Goal: Find specific page/section: Find specific page/section

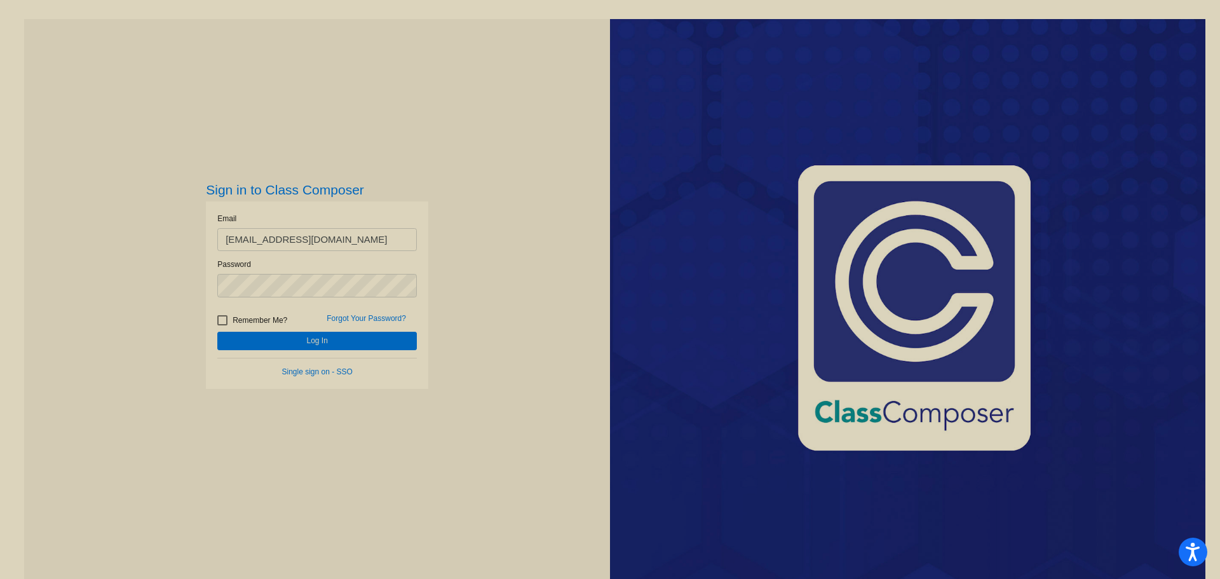
type input "[EMAIL_ADDRESS][DOMAIN_NAME]"
click at [217, 332] on button "Log In" at bounding box center [317, 341] width 200 height 18
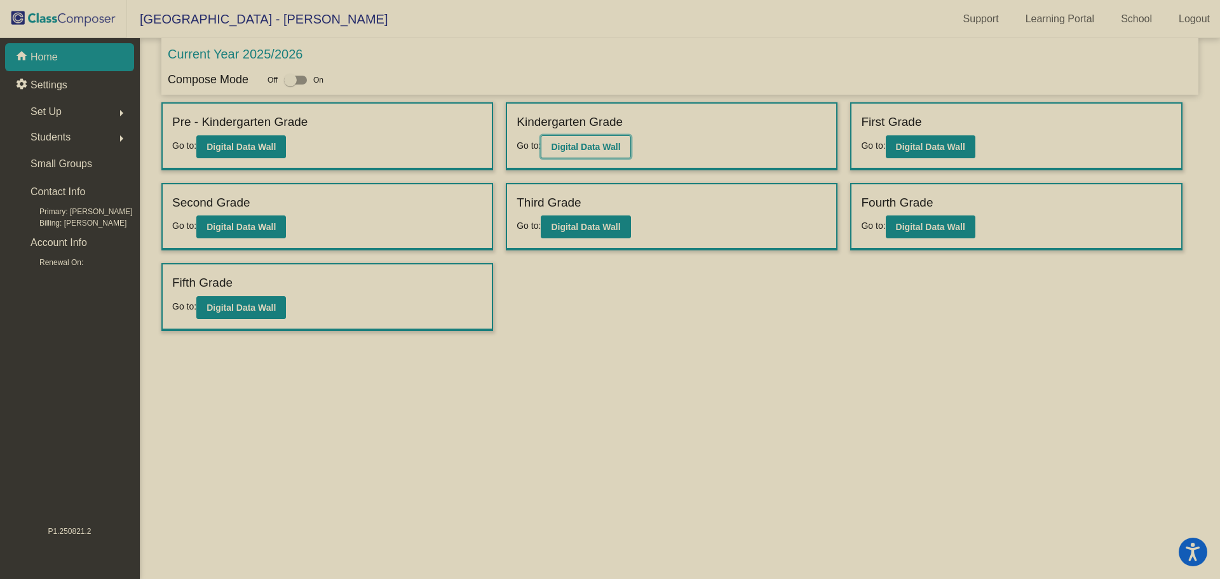
click at [571, 142] on b "Digital Data Wall" at bounding box center [585, 147] width 69 height 10
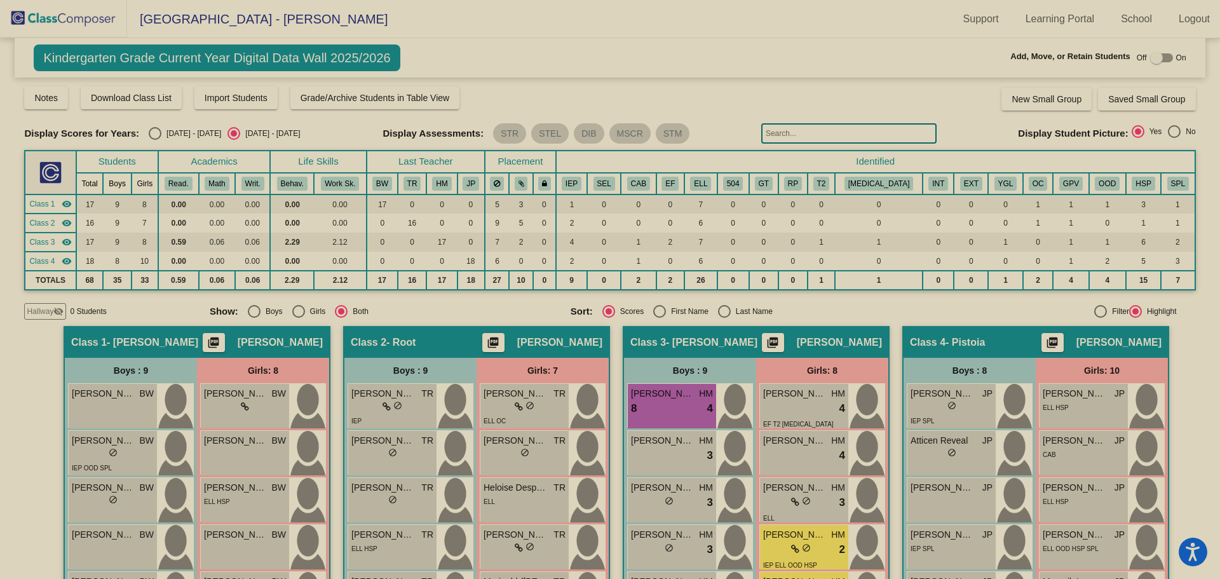
click at [47, 22] on img at bounding box center [63, 19] width 127 height 38
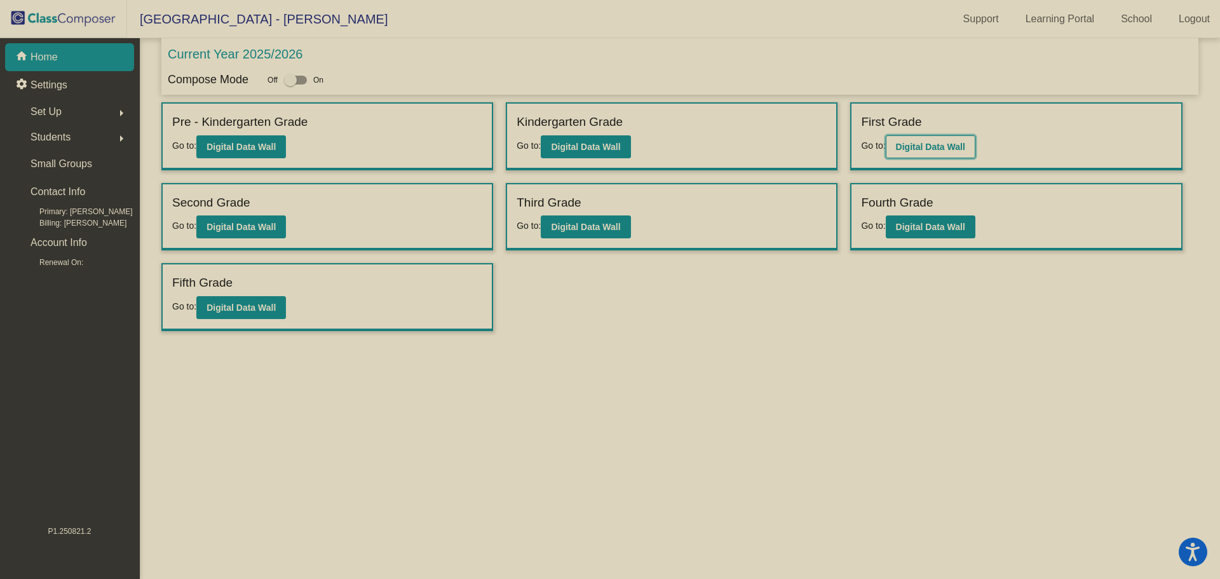
click at [933, 142] on b "Digital Data Wall" at bounding box center [930, 147] width 69 height 10
